Goal: Find specific page/section: Find specific page/section

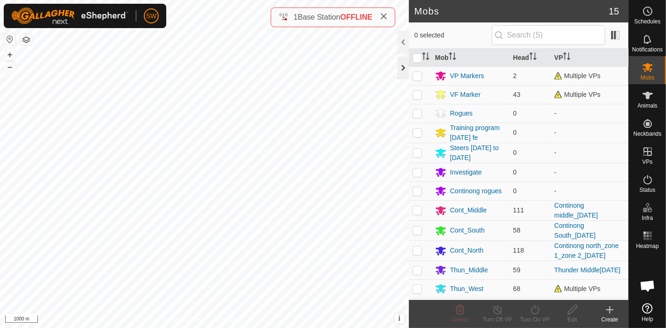
click at [400, 73] on div at bounding box center [402, 68] width 11 height 22
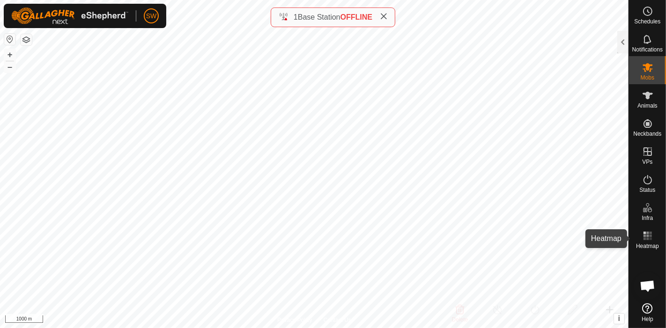
click at [646, 234] on icon at bounding box center [647, 235] width 11 height 11
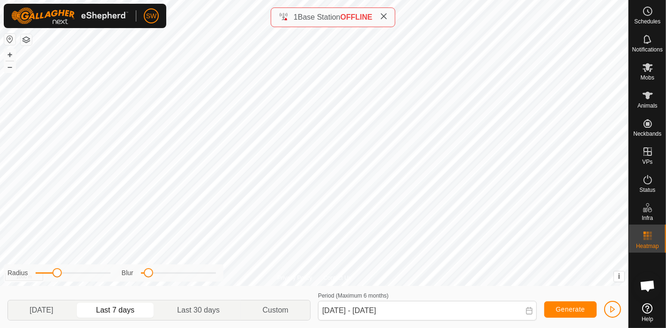
drag, startPoint x: 78, startPoint y: 272, endPoint x: 57, endPoint y: 276, distance: 20.9
click at [57, 276] on span at bounding box center [56, 272] width 9 height 9
click at [529, 309] on icon at bounding box center [528, 310] width 7 height 7
click at [211, 310] on p-togglebutton "Last 30 days" at bounding box center [198, 310] width 85 height 20
type input "[DATE] - [DATE]"
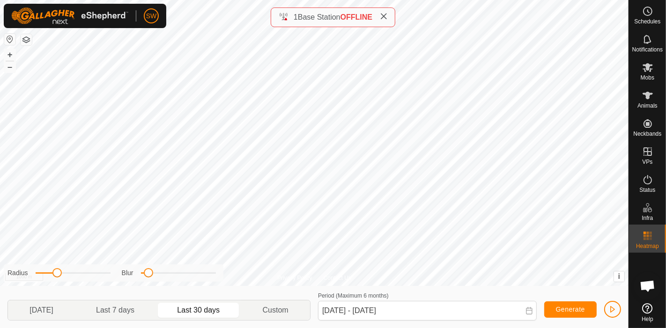
click at [394, 13] on div "1 Base Station OFFLINE" at bounding box center [333, 17] width 124 height 20
click at [384, 16] on icon at bounding box center [383, 16] width 7 height 7
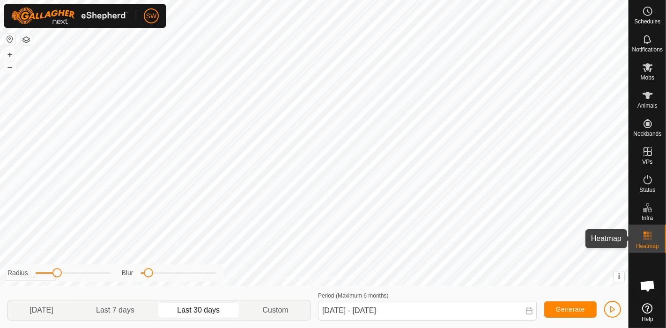
click at [646, 241] on es-heatmap-svg-icon at bounding box center [647, 235] width 17 height 15
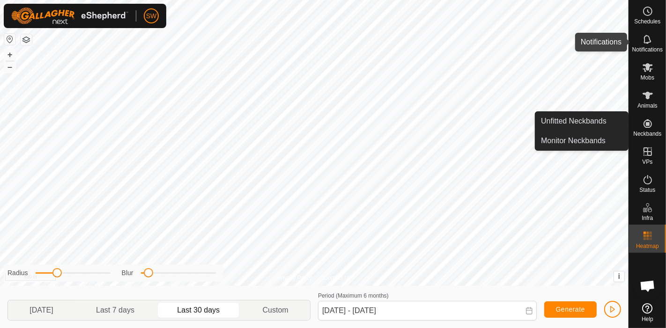
click at [644, 37] on icon at bounding box center [647, 39] width 11 height 11
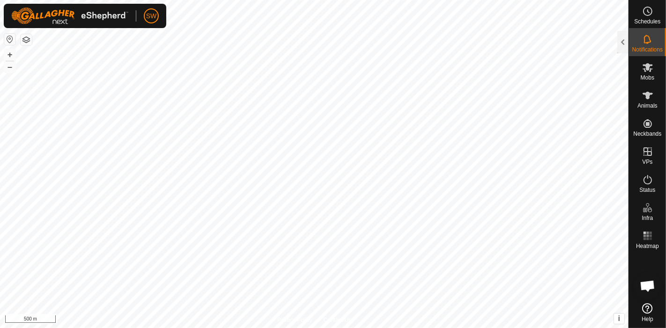
click at [22, 37] on button "button" at bounding box center [26, 39] width 11 height 11
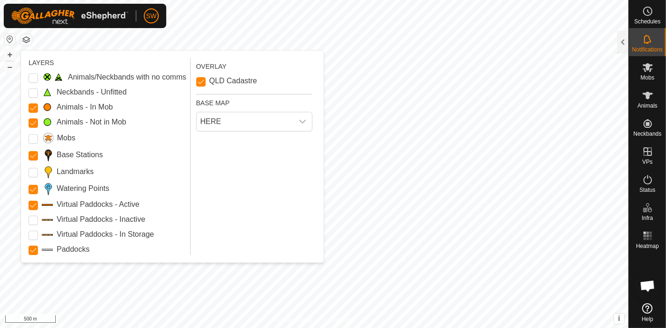
click at [255, 80] on label "QLD Cadastre" at bounding box center [233, 80] width 48 height 7
click at [205, 80] on Cadastre "QLD Cadastre" at bounding box center [200, 81] width 9 height 9
click at [200, 81] on Cadastre "QLD Cadastre" at bounding box center [200, 81] width 9 height 9
checkbox Cadastre "true"
click at [300, 122] on icon "dropdown trigger" at bounding box center [302, 121] width 7 height 7
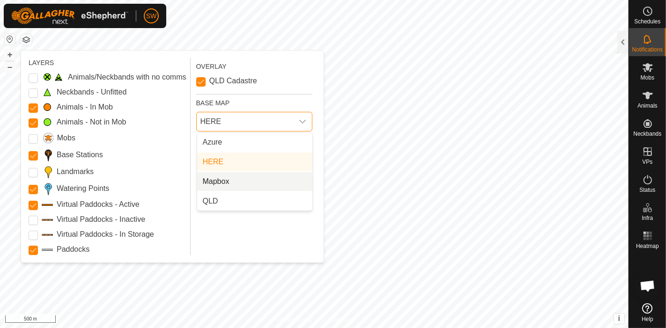
click at [219, 180] on li "Mapbox" at bounding box center [254, 181] width 115 height 19
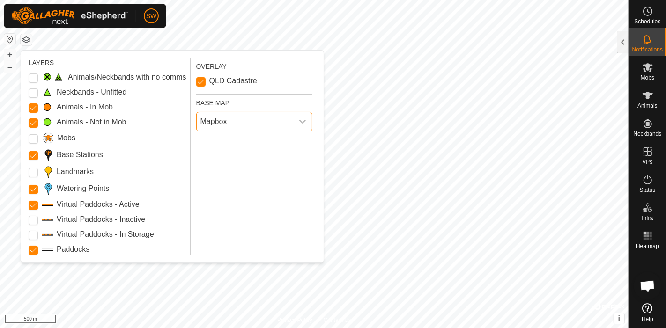
click at [301, 121] on icon "dropdown trigger" at bounding box center [302, 121] width 7 height 7
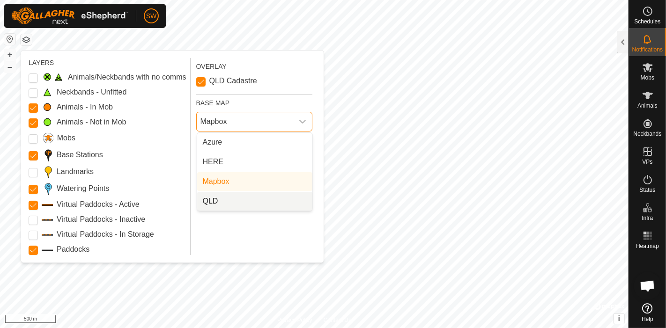
click at [235, 192] on li "QLD" at bounding box center [254, 201] width 115 height 19
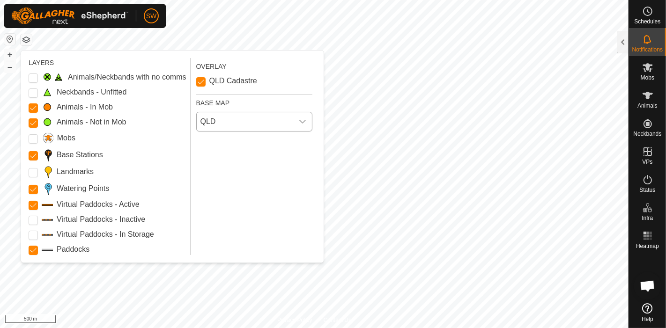
click at [301, 125] on div "dropdown trigger" at bounding box center [302, 121] width 19 height 19
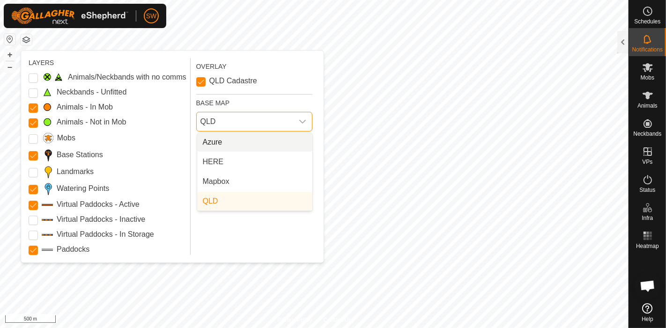
click at [224, 144] on li "Azure" at bounding box center [254, 142] width 115 height 19
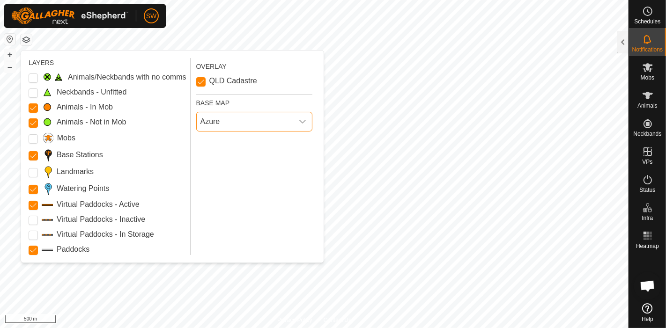
click at [248, 170] on div "OVERLAY QLD Cadastre BASE MAP Azure" at bounding box center [256, 156] width 120 height 197
click at [304, 124] on icon "dropdown trigger" at bounding box center [302, 121] width 7 height 7
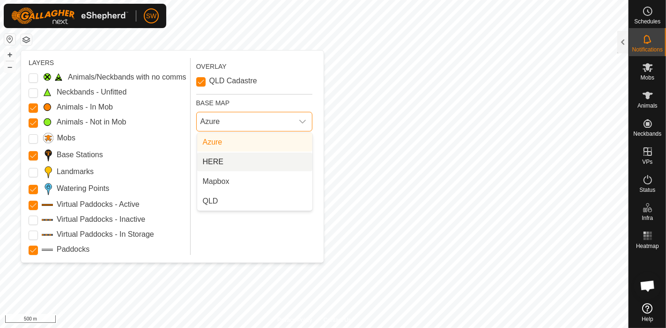
click at [228, 161] on li "HERE" at bounding box center [254, 162] width 115 height 19
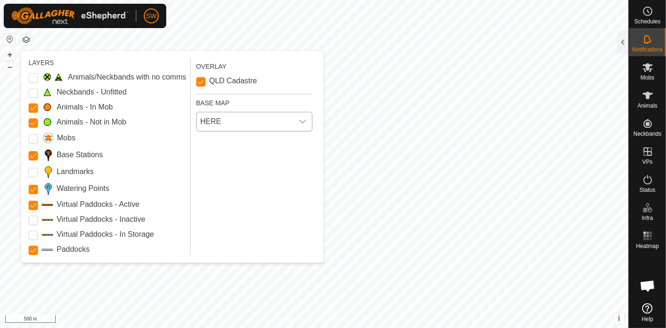
click at [302, 126] on div "dropdown trigger" at bounding box center [302, 121] width 19 height 19
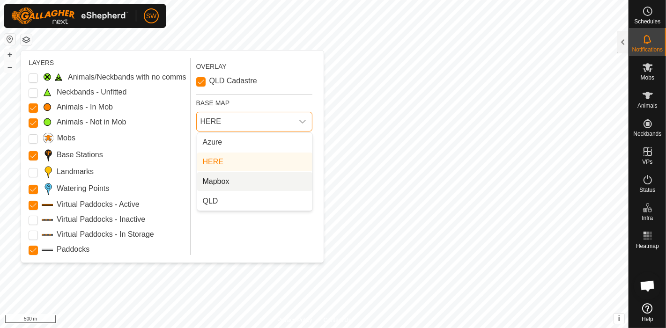
click at [242, 178] on li "Mapbox" at bounding box center [254, 181] width 115 height 19
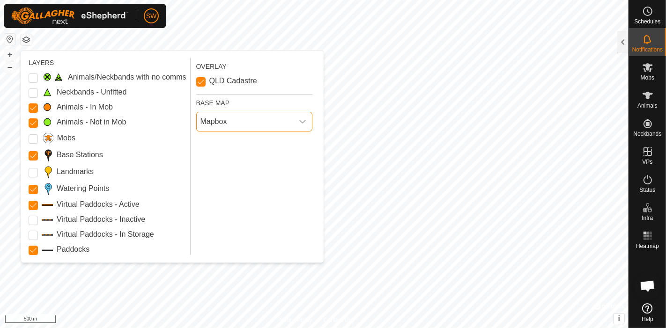
click at [289, 124] on span "Mapbox" at bounding box center [245, 121] width 96 height 19
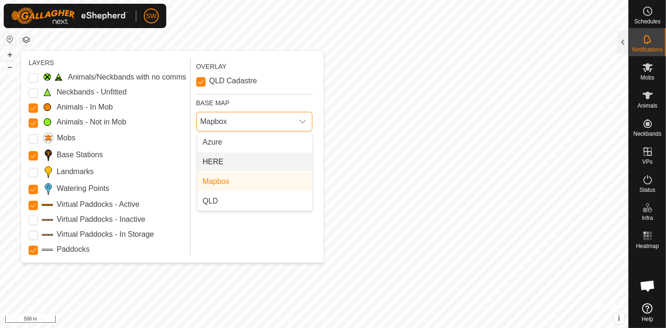
click at [241, 161] on li "HERE" at bounding box center [254, 162] width 115 height 19
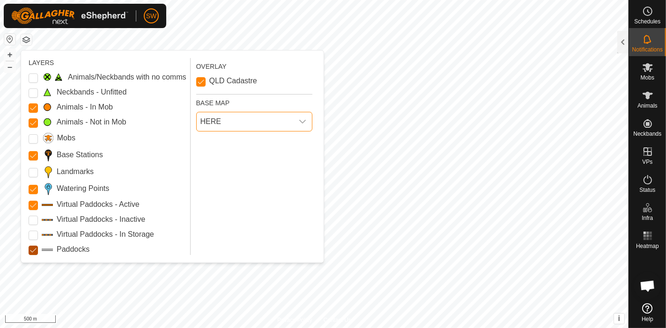
click at [32, 254] on input "Paddocks" at bounding box center [33, 250] width 9 height 9
click at [36, 248] on input "Paddocks" at bounding box center [33, 250] width 9 height 9
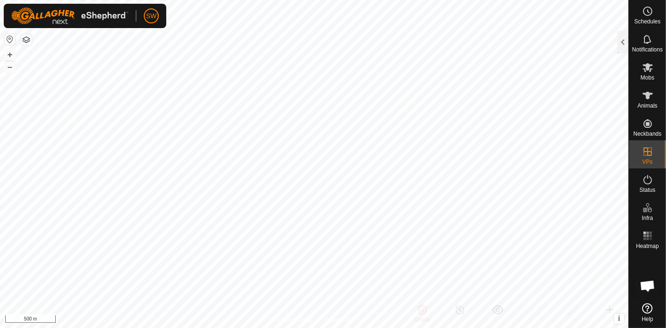
click at [27, 44] on button "button" at bounding box center [26, 39] width 11 height 11
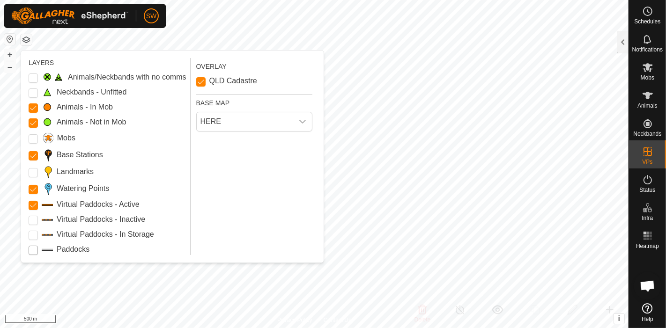
click at [31, 250] on input "Paddocks" at bounding box center [33, 250] width 9 height 9
checkbox input "true"
checkbox input "false"
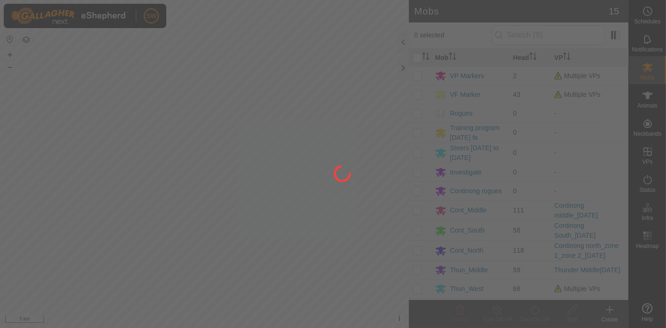
click at [401, 69] on div at bounding box center [333, 164] width 666 height 328
